Goal: Information Seeking & Learning: Learn about a topic

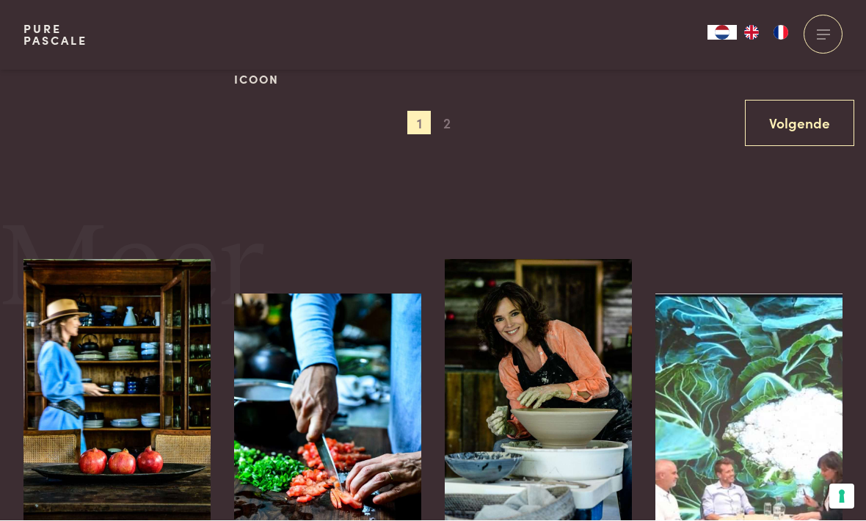
scroll to position [1526, 0]
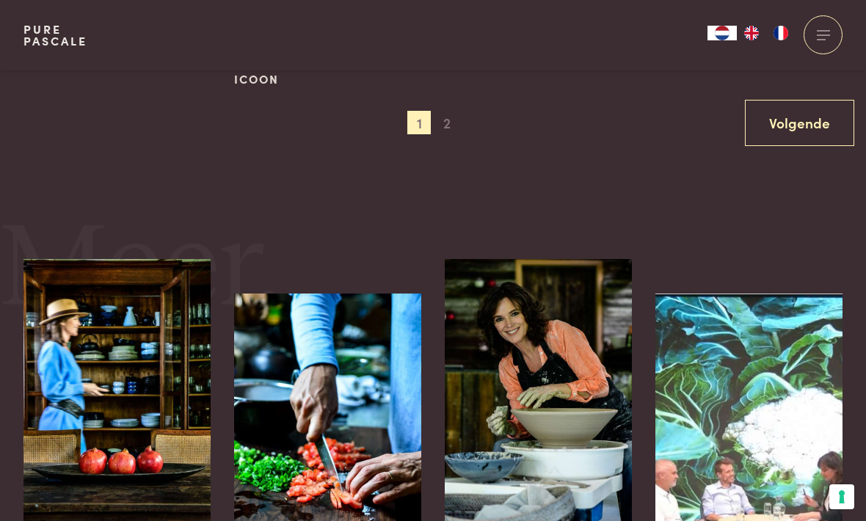
click at [631, 36] on div at bounding box center [823, 34] width 39 height 39
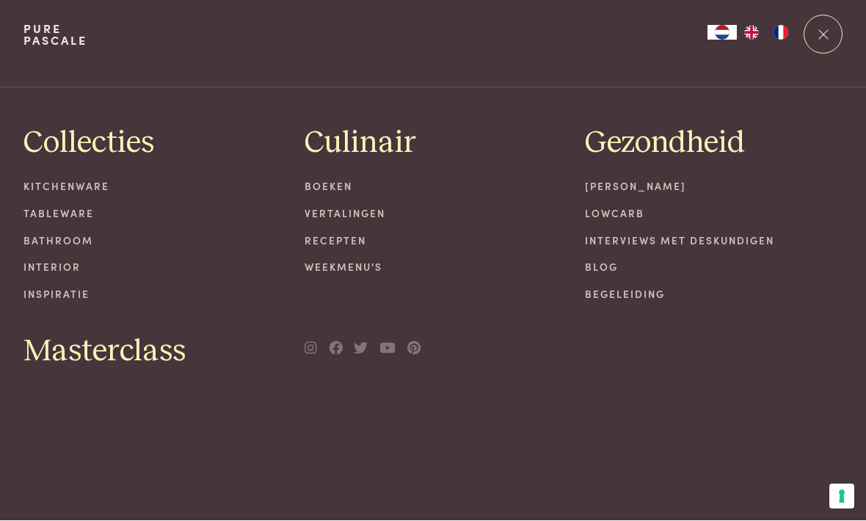
click at [344, 268] on link "Weekmenu's" at bounding box center [434, 267] width 258 height 15
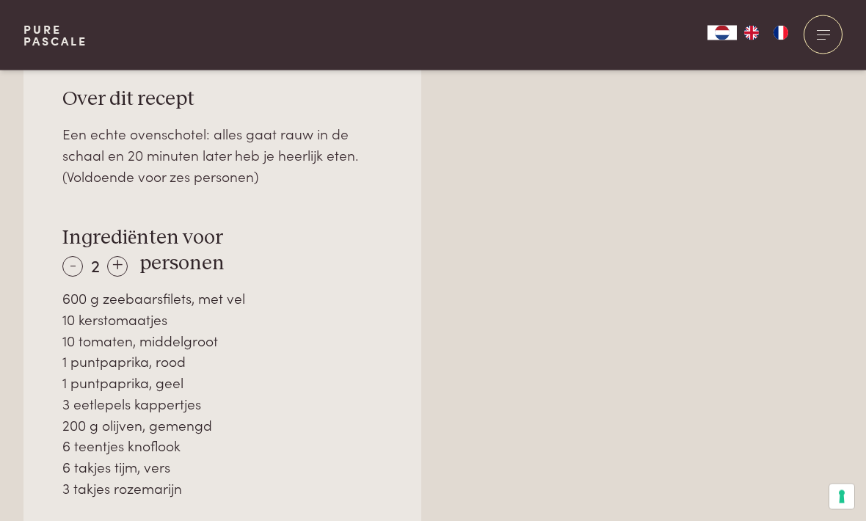
scroll to position [1008, 0]
click at [70, 256] on div "-" at bounding box center [72, 266] width 21 height 21
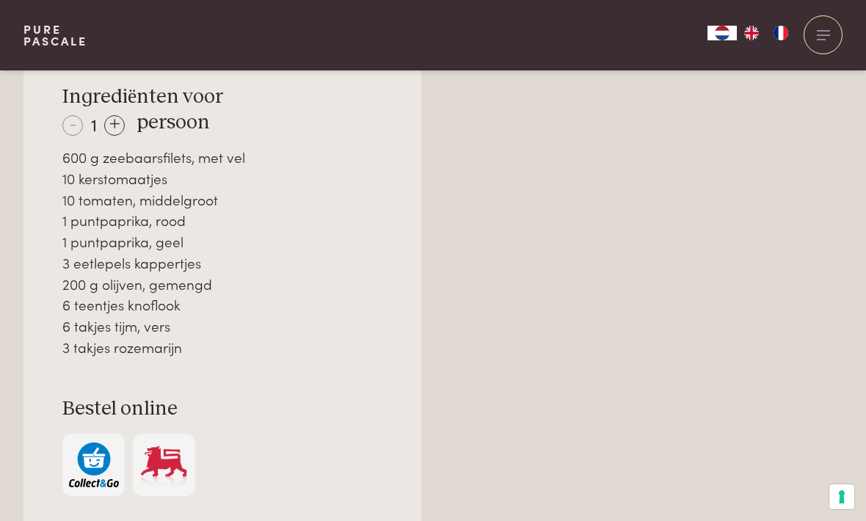
scroll to position [1152, 0]
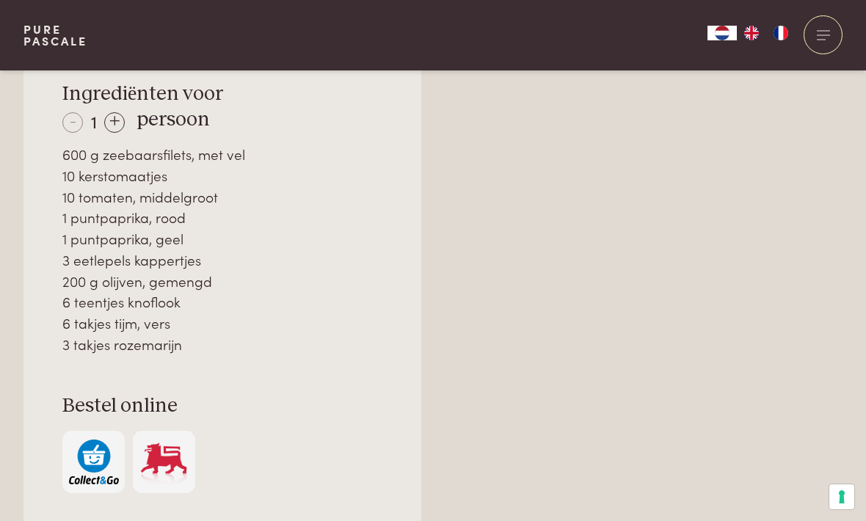
click at [14, 214] on div "Naar overzicht recepten Over dit recept Een echte ovenschotel: alles gaat rauw …" at bounding box center [433, 417] width 866 height 1115
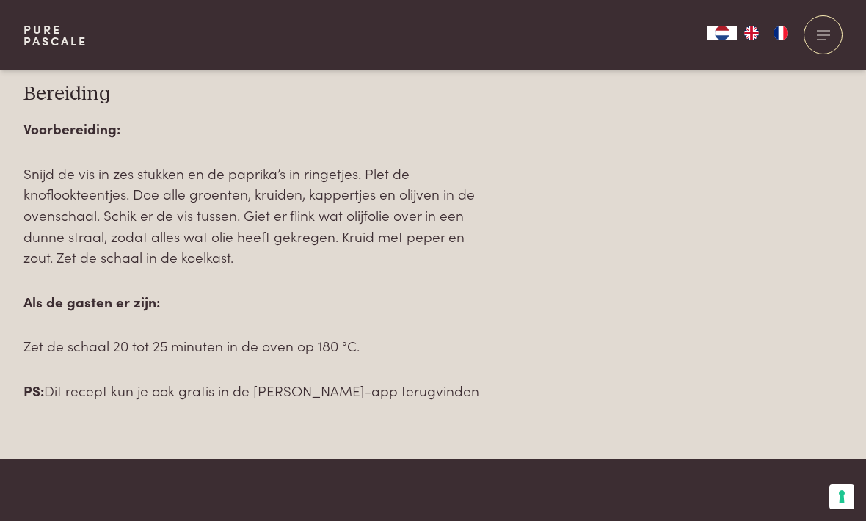
scroll to position [1731, 0]
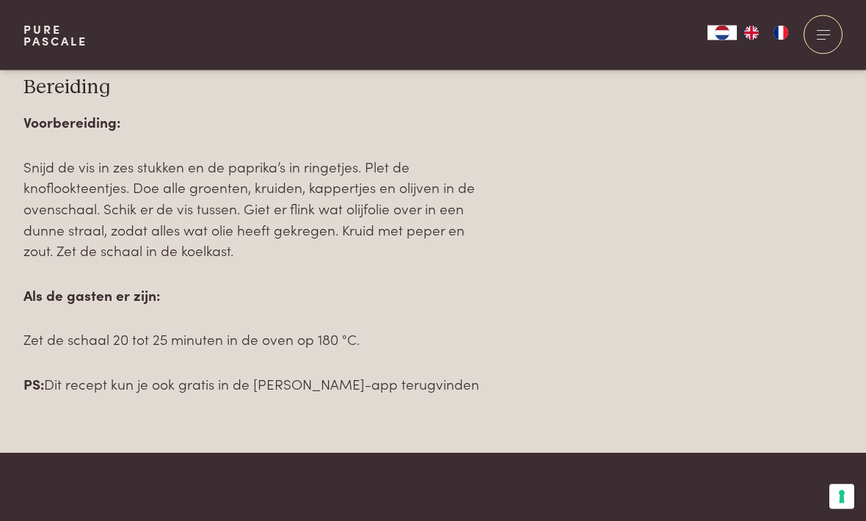
click at [385, 374] on p "PS: Dit recept kun je ook gratis in de [PERSON_NAME]-app terugvinden" at bounding box center [257, 384] width 468 height 21
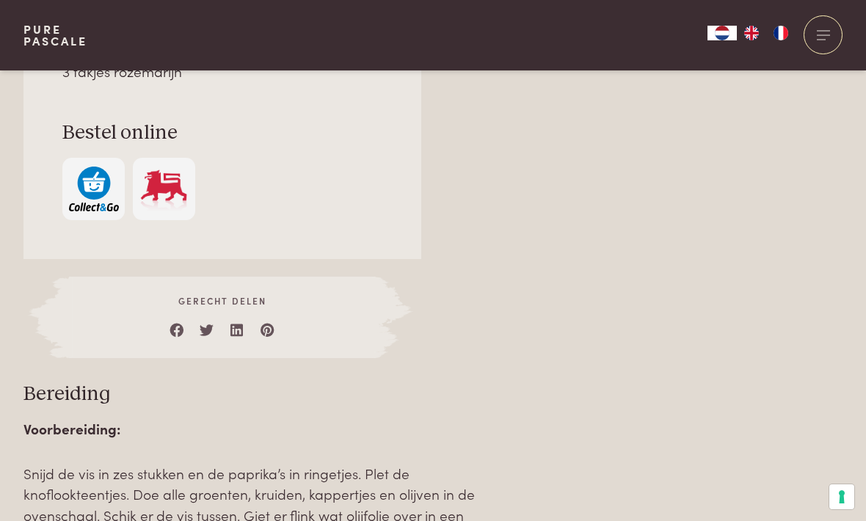
scroll to position [1428, 0]
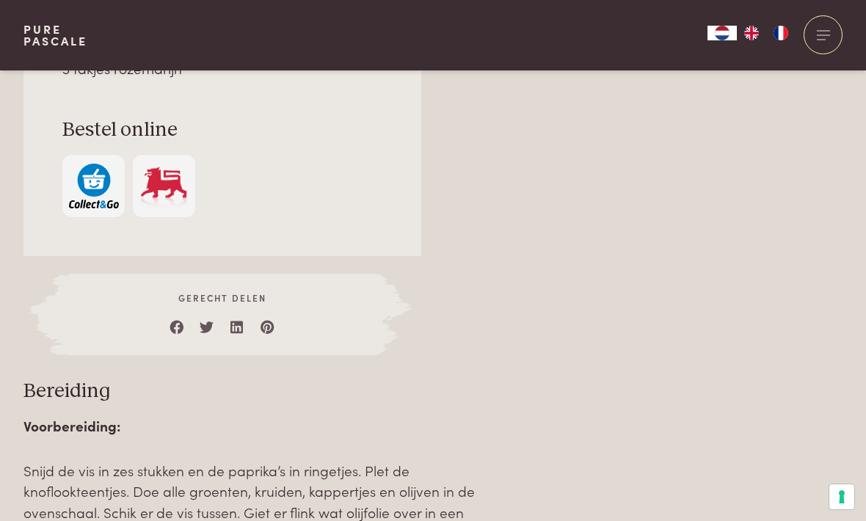
click at [817, 37] on div at bounding box center [823, 34] width 39 height 39
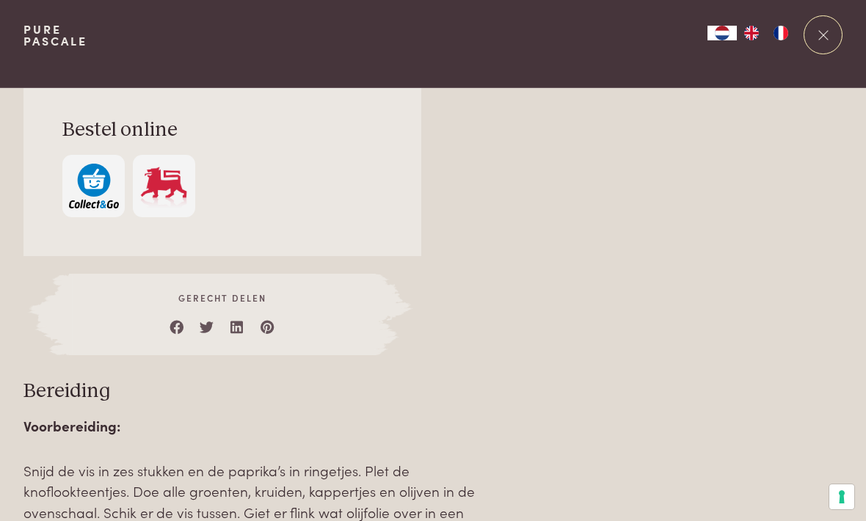
scroll to position [0, 0]
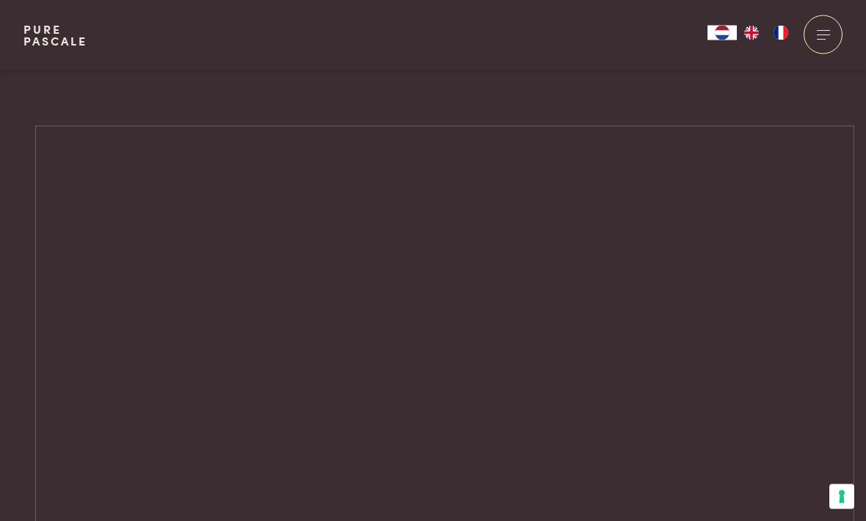
scroll to position [2204, 0]
